Goal: Information Seeking & Learning: Find specific fact

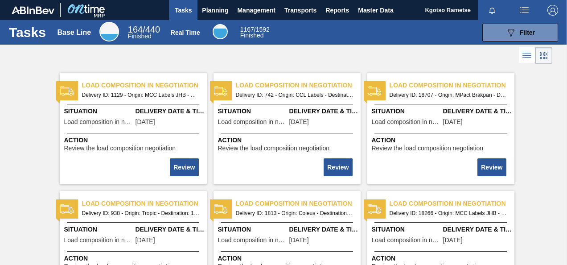
drag, startPoint x: 222, startPoint y: 13, endPoint x: 206, endPoint y: 29, distance: 23.3
click at [222, 13] on span "Planning" at bounding box center [215, 10] width 26 height 11
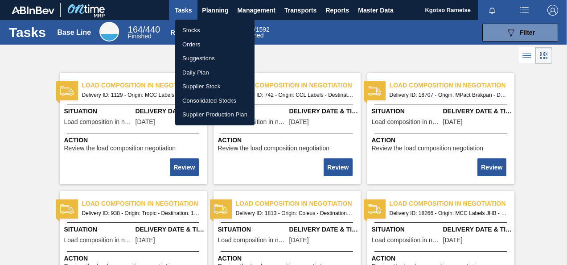
click at [197, 33] on li "Stocks" at bounding box center [214, 30] width 79 height 14
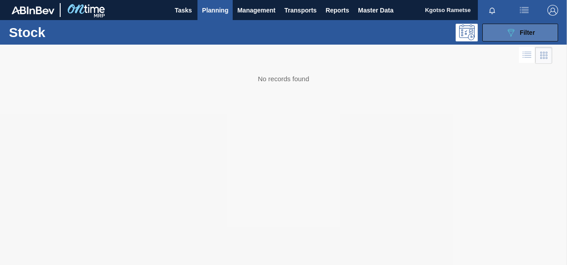
click at [513, 37] on button "089F7B8B-B2A5-4AFE-B5C0-19BA573D28AC Filter" at bounding box center [520, 33] width 76 height 18
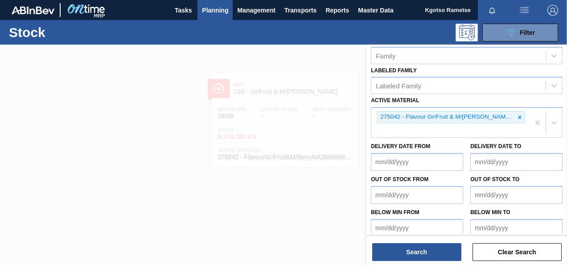
scroll to position [174, 0]
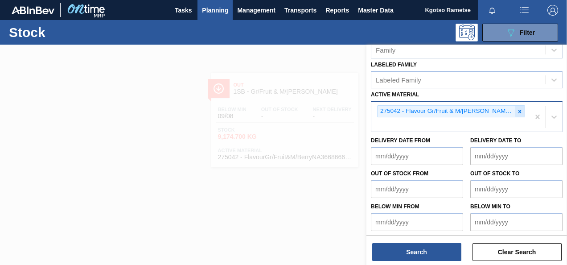
click at [517, 110] on icon at bounding box center [520, 111] width 6 height 6
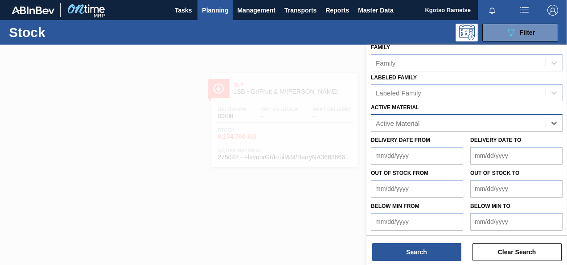
paste Material "57991"
type Material "57991"
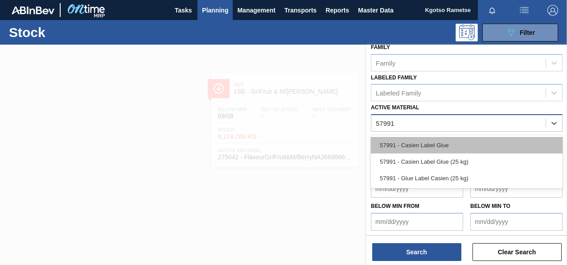
click at [428, 142] on div "57991 - Casien Label Glue" at bounding box center [467, 145] width 192 height 16
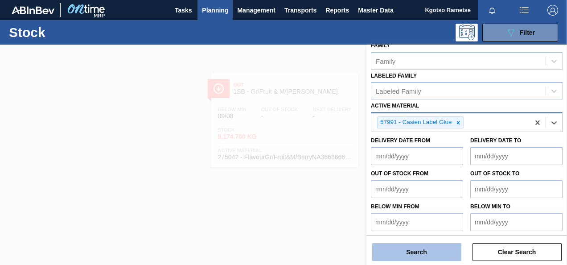
click at [413, 253] on button "Search" at bounding box center [416, 252] width 89 height 18
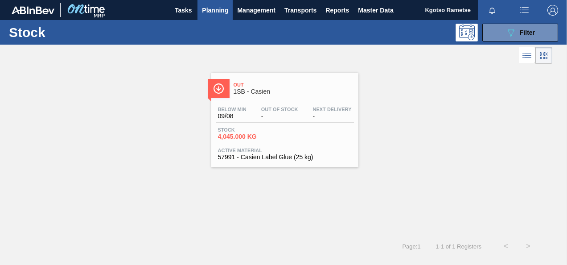
click at [268, 91] on span "1SB - Casien" at bounding box center [294, 91] width 120 height 7
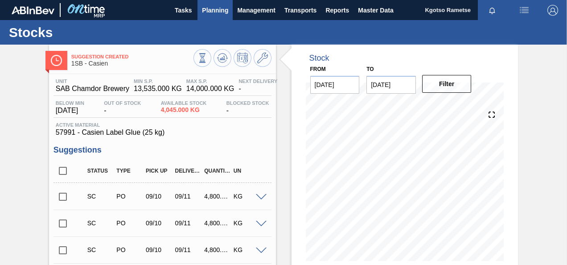
click at [214, 7] on span "Planning" at bounding box center [215, 10] width 26 height 11
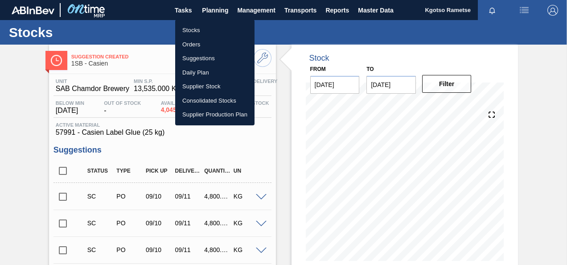
click at [20, 130] on div at bounding box center [283, 132] width 567 height 265
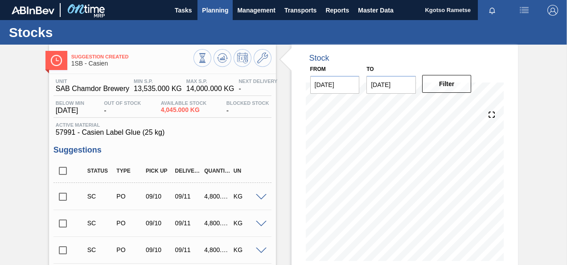
click at [218, 4] on button "Planning" at bounding box center [215, 10] width 35 height 20
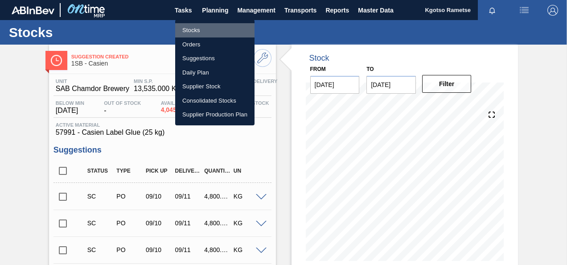
click at [191, 26] on li "Stocks" at bounding box center [214, 30] width 79 height 14
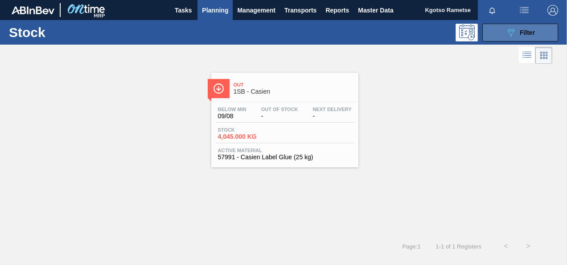
click at [513, 32] on icon at bounding box center [511, 33] width 7 height 8
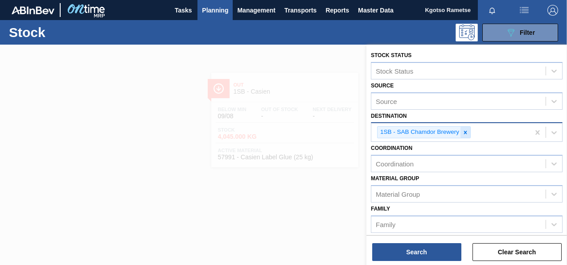
click at [462, 132] on icon at bounding box center [465, 132] width 6 height 6
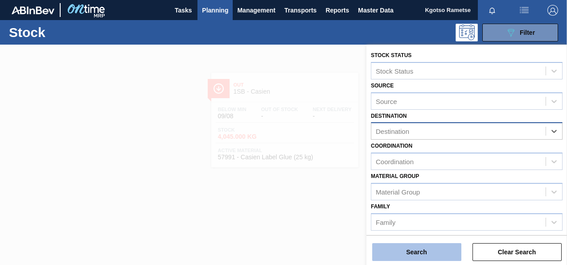
click at [449, 253] on button "Search" at bounding box center [416, 252] width 89 height 18
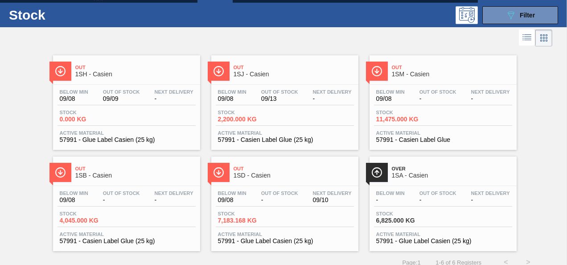
scroll to position [27, 0]
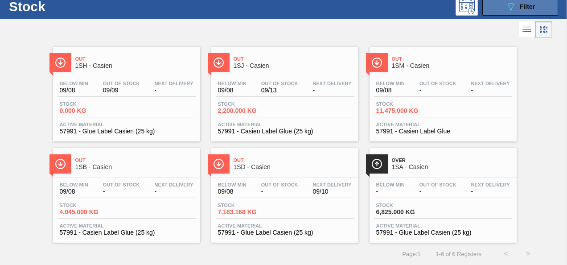
click at [501, 3] on button "089F7B8B-B2A5-4AFE-B5C0-19BA573D28AC Filter" at bounding box center [520, 7] width 76 height 18
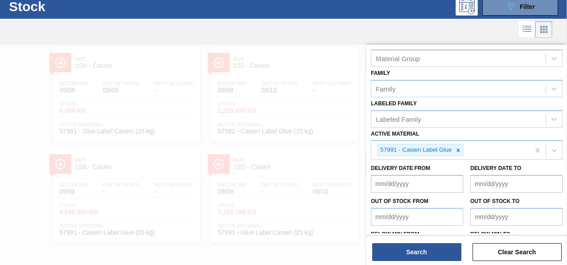
scroll to position [134, 0]
click at [460, 147] on icon at bounding box center [458, 150] width 6 height 6
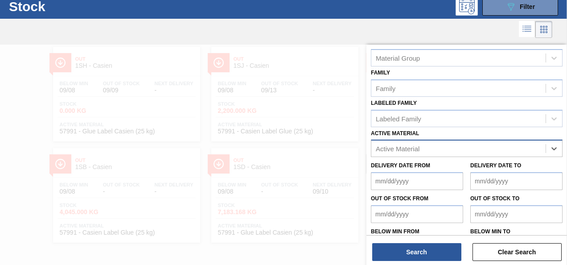
paste Material "75858"
type Material "75858"
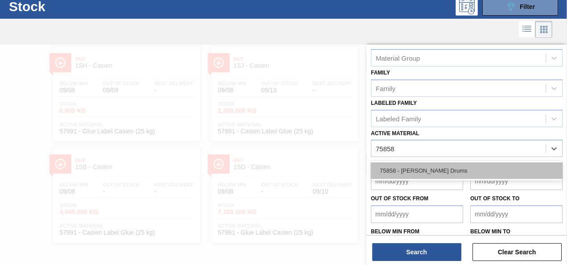
click at [428, 168] on div "75858 - [PERSON_NAME] Drums" at bounding box center [467, 170] width 192 height 16
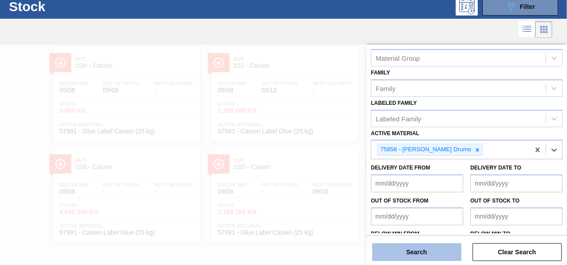
click at [432, 249] on button "Search" at bounding box center [416, 252] width 89 height 18
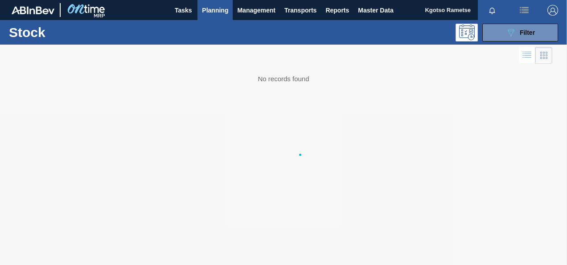
scroll to position [0, 0]
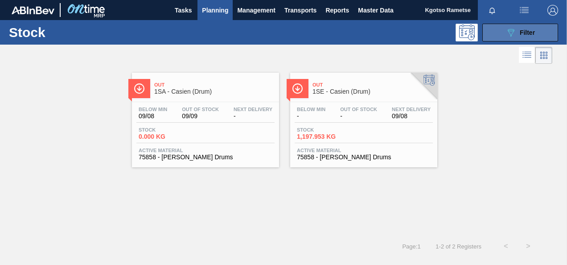
click at [526, 36] on div "089F7B8B-B2A5-4AFE-B5C0-19BA573D28AC Filter" at bounding box center [520, 32] width 29 height 11
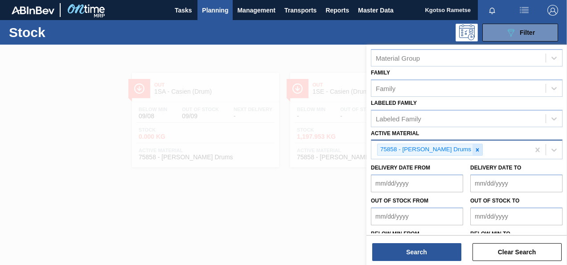
click at [474, 147] on icon at bounding box center [477, 150] width 6 height 6
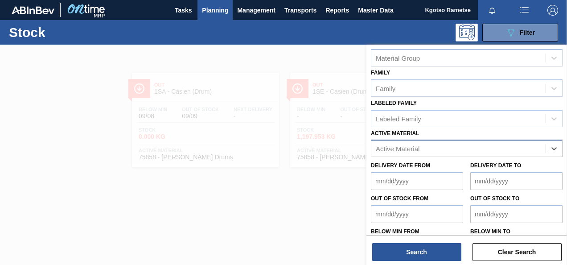
paste Material "57991"
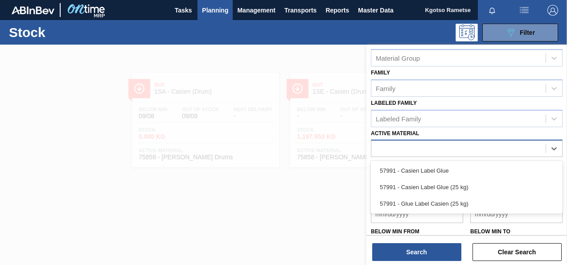
type Material "57991"
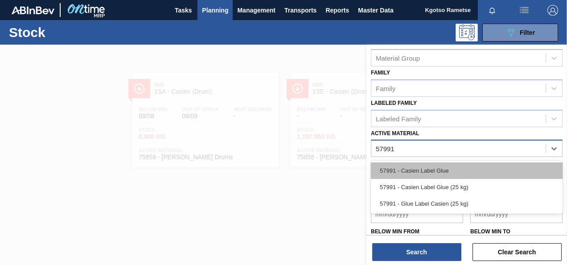
click at [420, 166] on div "57991 - Casien Label Glue" at bounding box center [467, 170] width 192 height 16
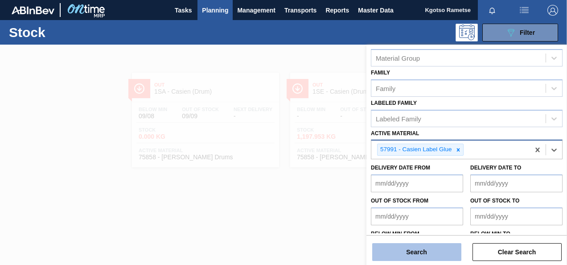
click at [412, 250] on button "Search" at bounding box center [416, 252] width 89 height 18
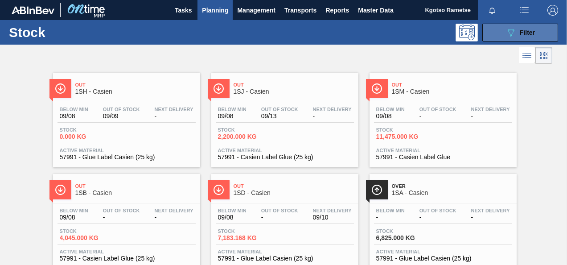
click at [507, 34] on icon "089F7B8B-B2A5-4AFE-B5C0-19BA573D28AC" at bounding box center [511, 32] width 11 height 11
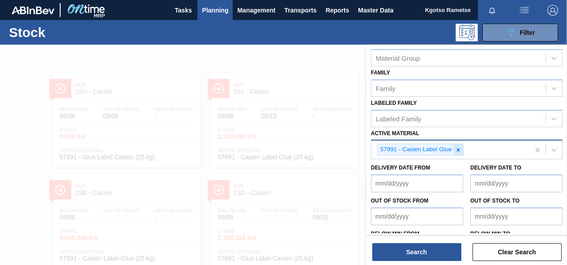
click at [458, 147] on icon at bounding box center [458, 150] width 6 height 6
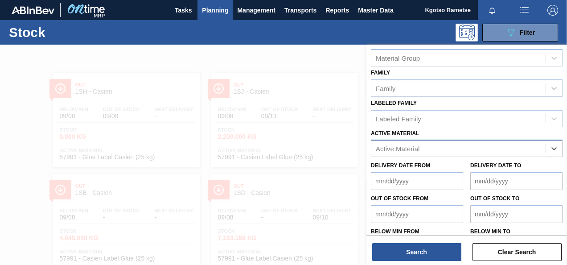
paste Material "107701"
type Material "107701"
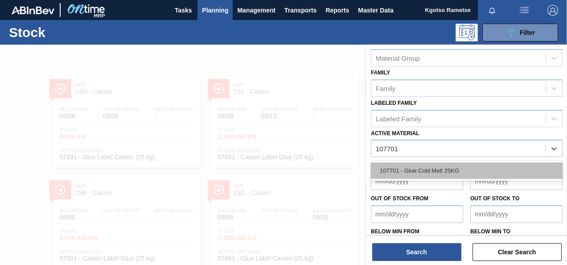
click at [434, 169] on div "107701 - Glue Cold Melt 25KG" at bounding box center [467, 170] width 192 height 16
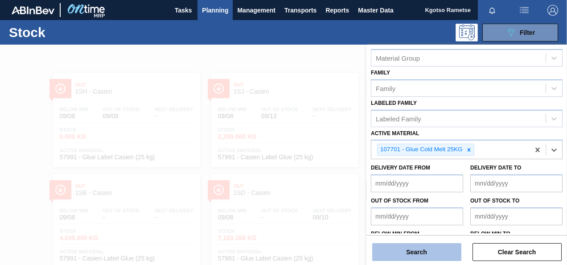
click at [445, 252] on button "Search" at bounding box center [416, 252] width 89 height 18
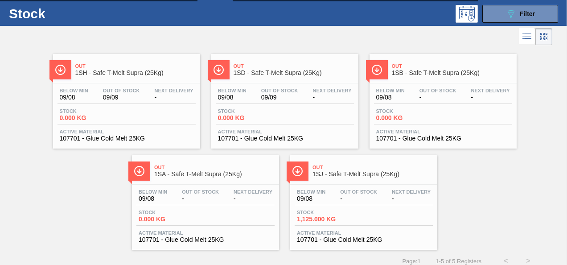
scroll to position [27, 0]
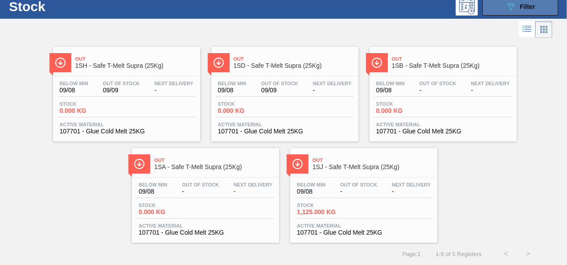
click at [511, 10] on icon "089F7B8B-B2A5-4AFE-B5C0-19BA573D28AC" at bounding box center [511, 6] width 11 height 11
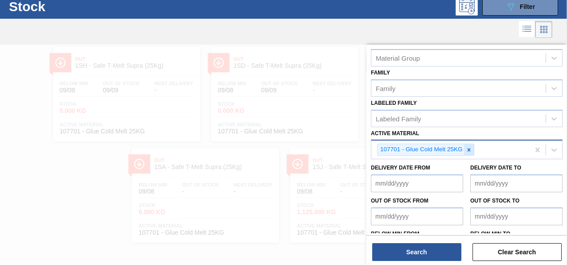
click at [468, 149] on icon at bounding box center [468, 149] width 3 height 3
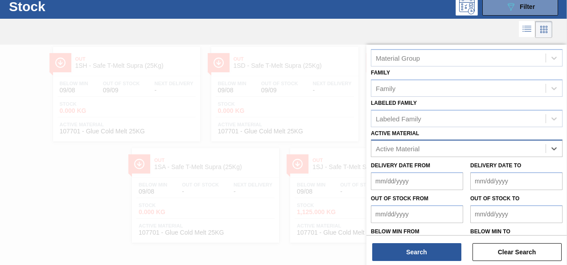
paste Material "284673"
type Material "284673"
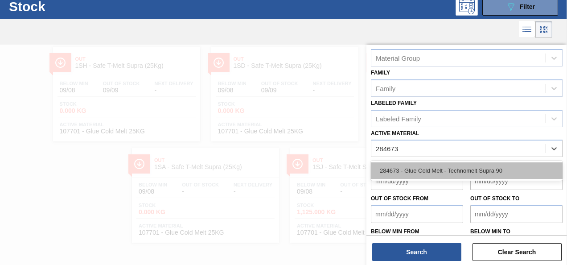
click at [456, 169] on div "284673 - Glue Cold Melt - Technomelt Supra 90" at bounding box center [467, 170] width 192 height 16
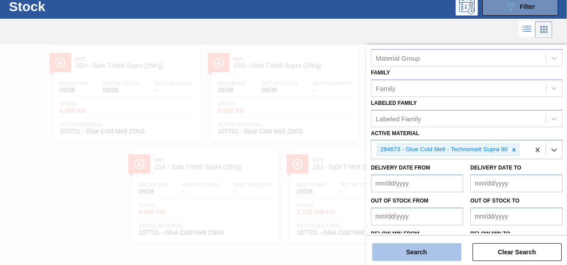
click at [409, 243] on button "Search" at bounding box center [416, 252] width 89 height 18
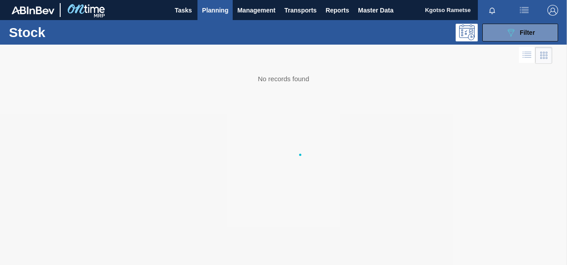
scroll to position [0, 0]
